Goal: Ask a question

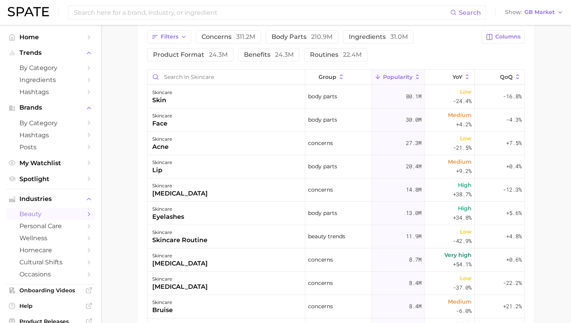
click at [166, 20] on div "Search Show GB Market" at bounding box center [286, 12] width 556 height 25
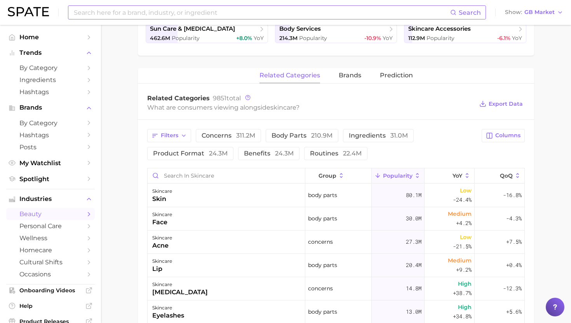
click at [166, 12] on input at bounding box center [261, 12] width 377 height 13
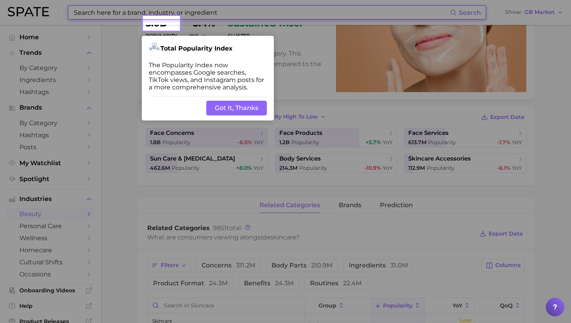
scroll to position [100, 0]
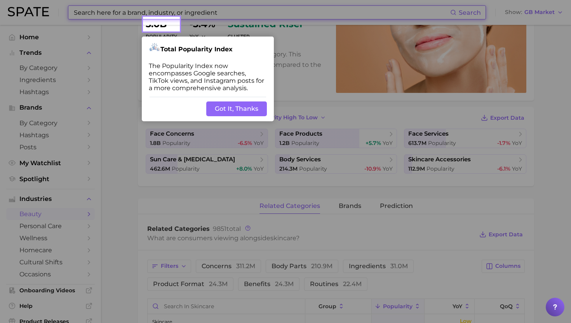
click at [166, 12] on div at bounding box center [161, 8] width 35 height 17
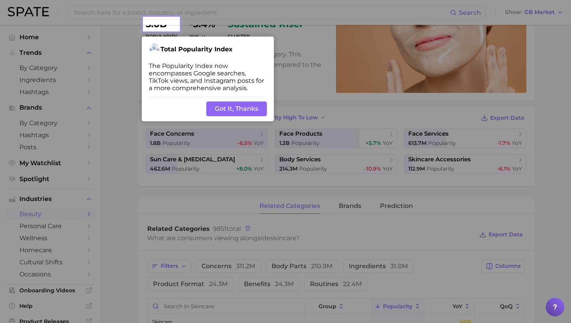
click at [236, 108] on button "Got It, Thanks" at bounding box center [236, 108] width 61 height 15
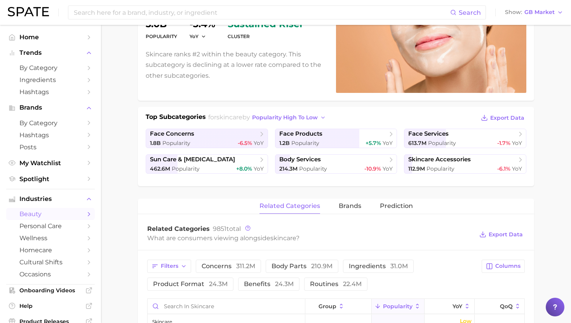
scroll to position [0, 0]
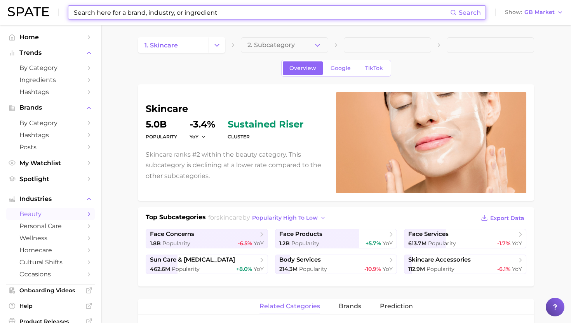
click at [197, 17] on input at bounding box center [261, 12] width 377 height 13
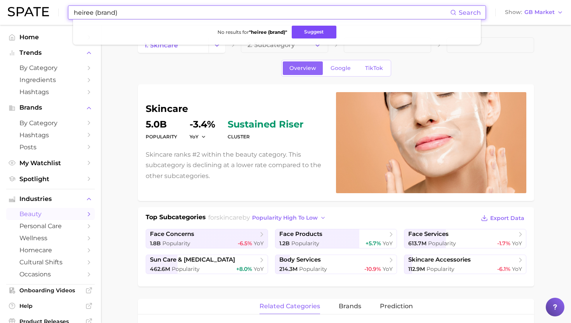
type input "heiree (brand)"
click at [310, 33] on button "Suggest" at bounding box center [314, 32] width 45 height 13
